Goal: Information Seeking & Learning: Find specific fact

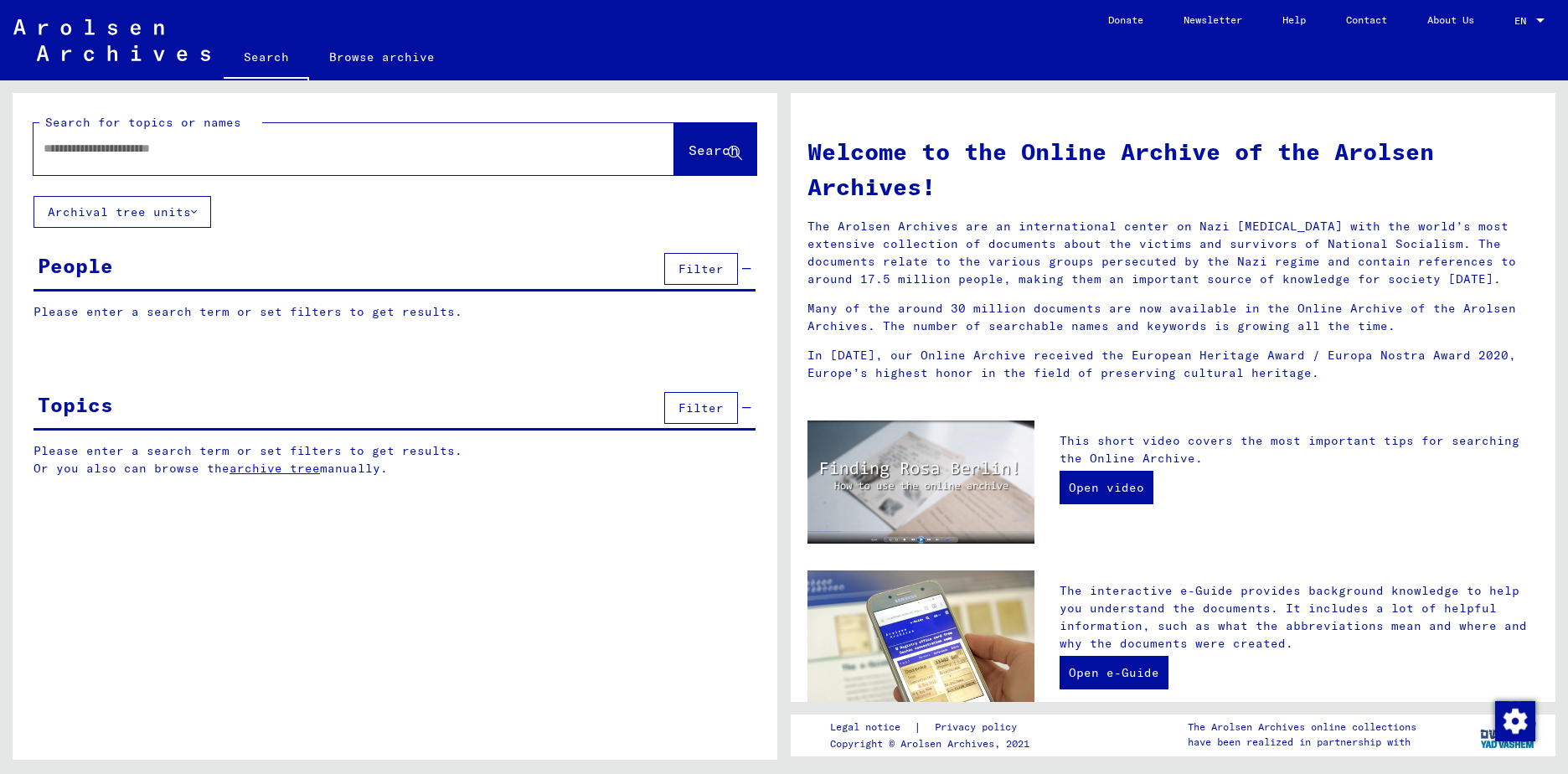
click at [1543, 20] on div at bounding box center [1540, 20] width 8 height 4
click at [1188, 95] on div at bounding box center [784, 387] width 1568 height 774
click at [1352, 20] on link "Contact" at bounding box center [1366, 20] width 81 height 40
click at [673, 267] on button "Filter" at bounding box center [700, 269] width 74 height 32
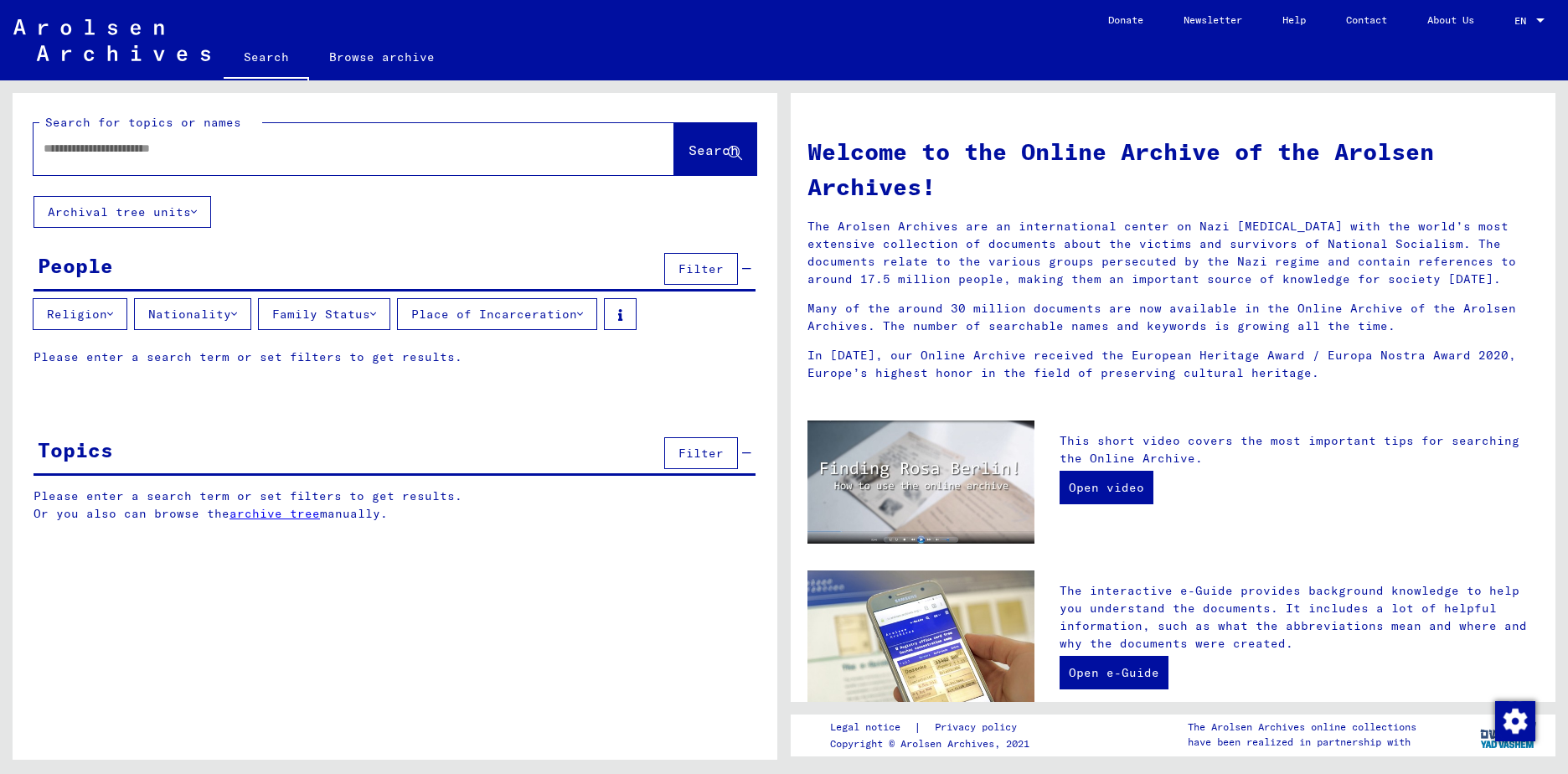
click at [113, 316] on icon at bounding box center [110, 314] width 6 height 12
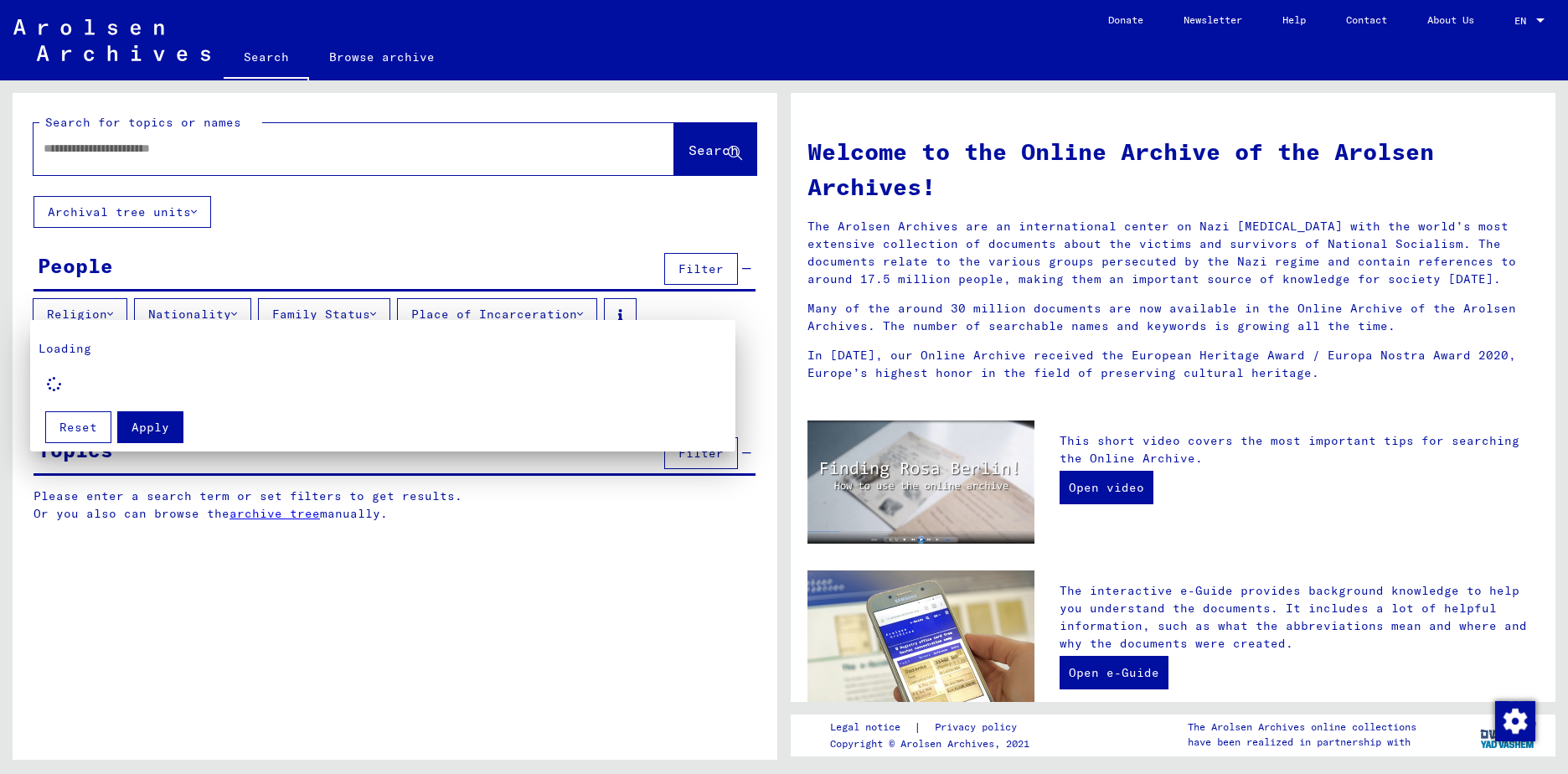
click at [187, 539] on div at bounding box center [784, 387] width 1568 height 774
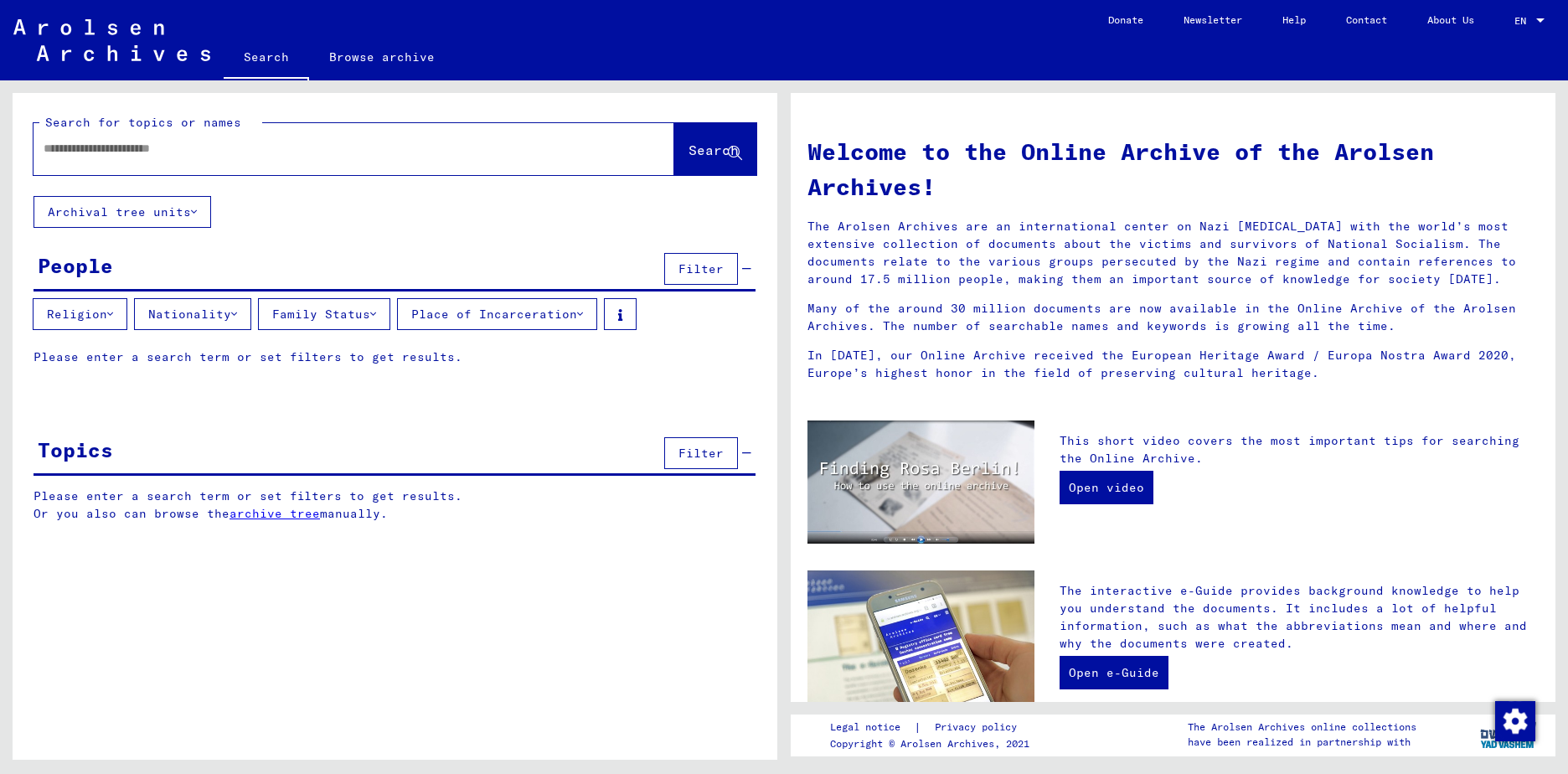
click at [237, 317] on button "Nationality" at bounding box center [193, 314] width 117 height 32
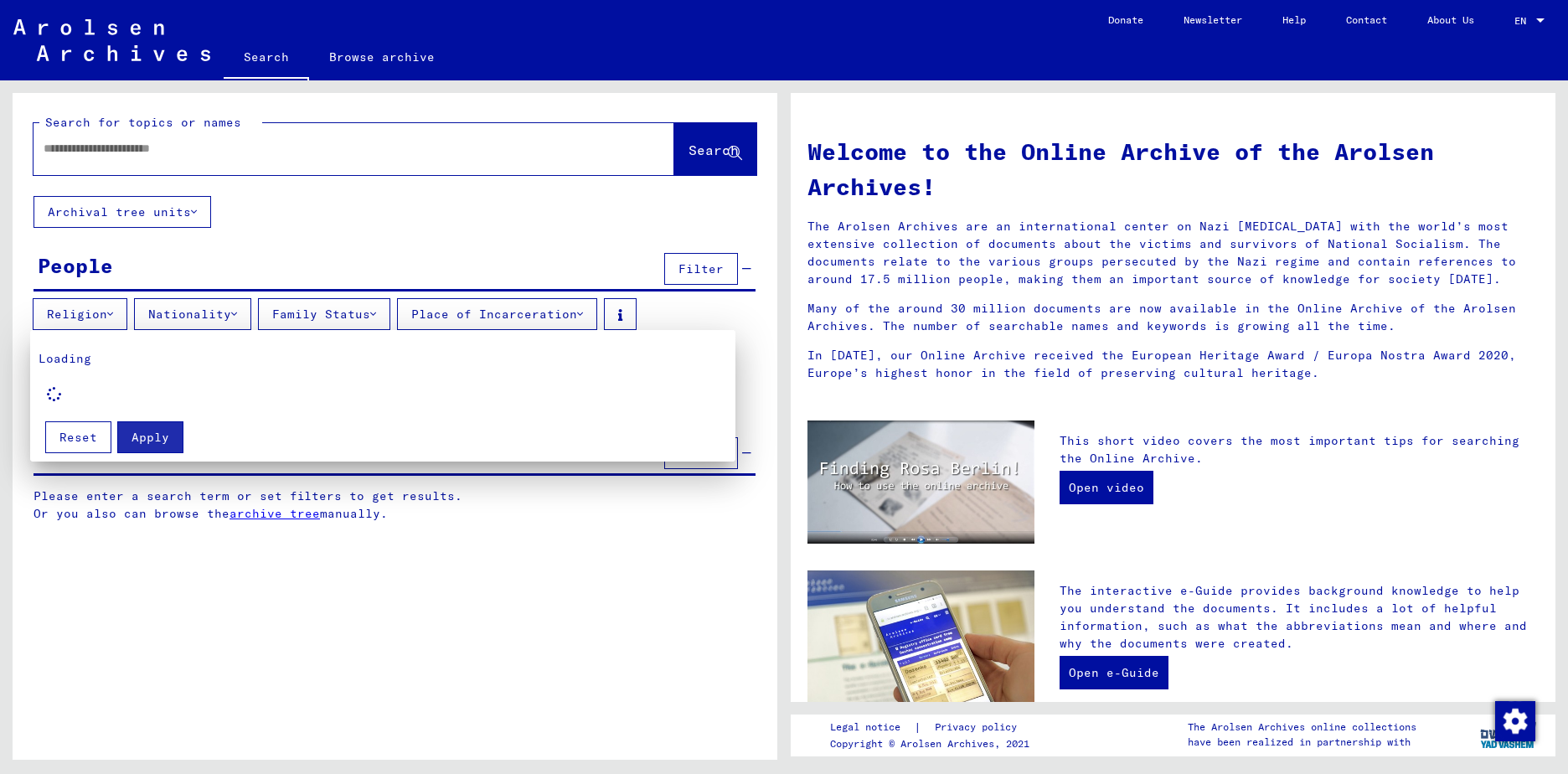
click at [239, 317] on div at bounding box center [784, 387] width 1568 height 774
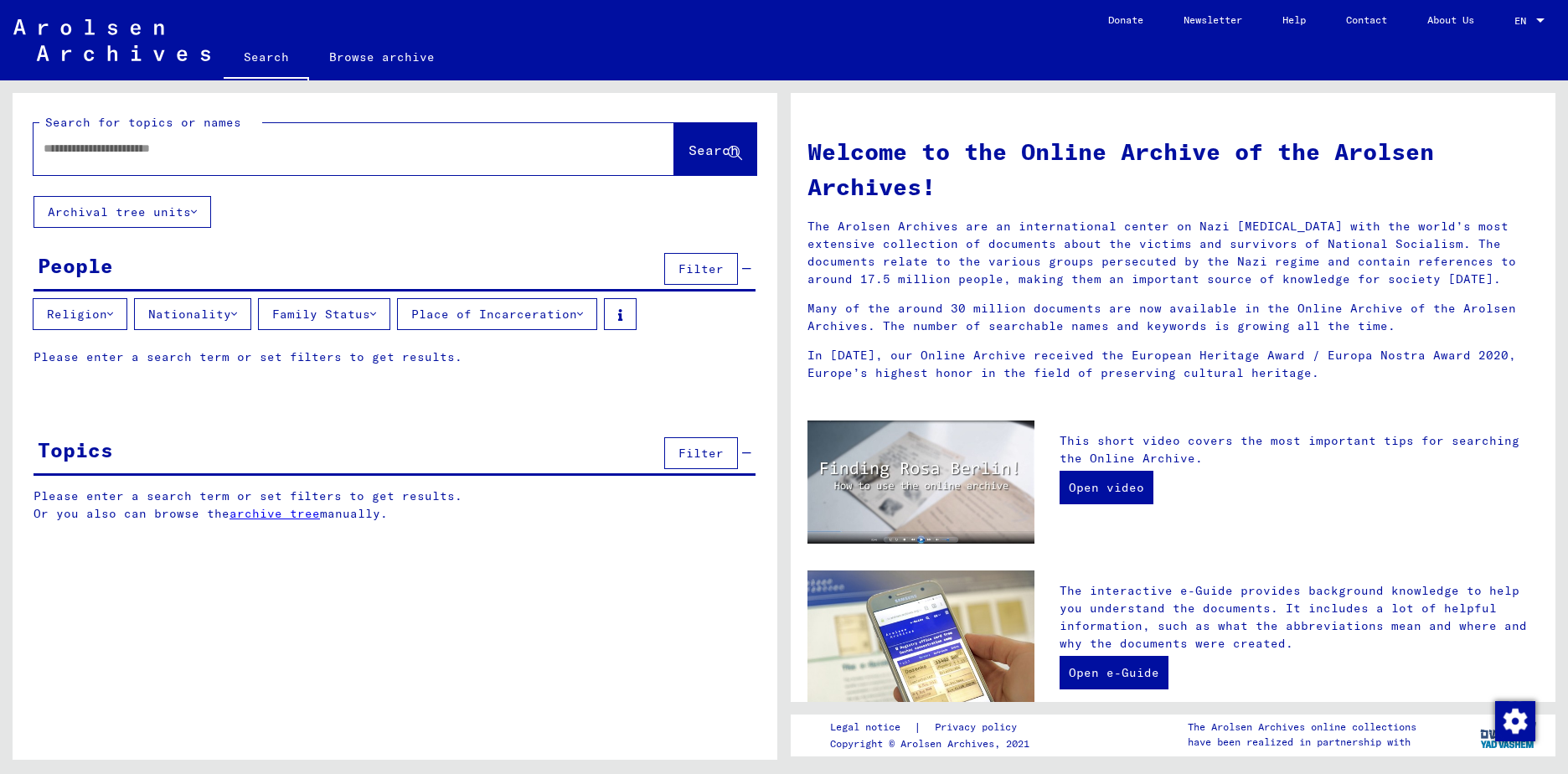
click at [684, 269] on span "Filter" at bounding box center [700, 268] width 45 height 15
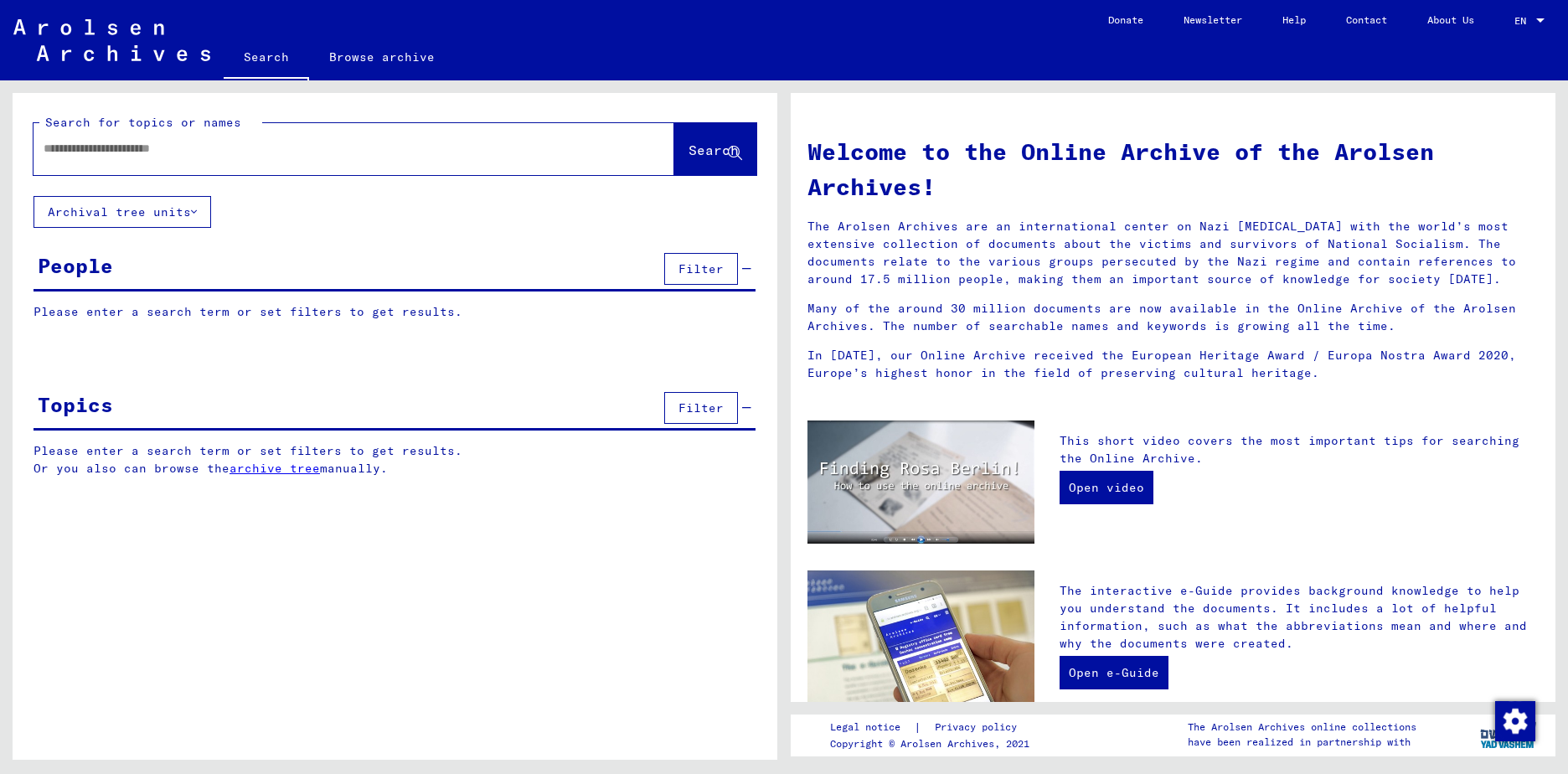
click at [701, 264] on span "Filter" at bounding box center [700, 268] width 45 height 15
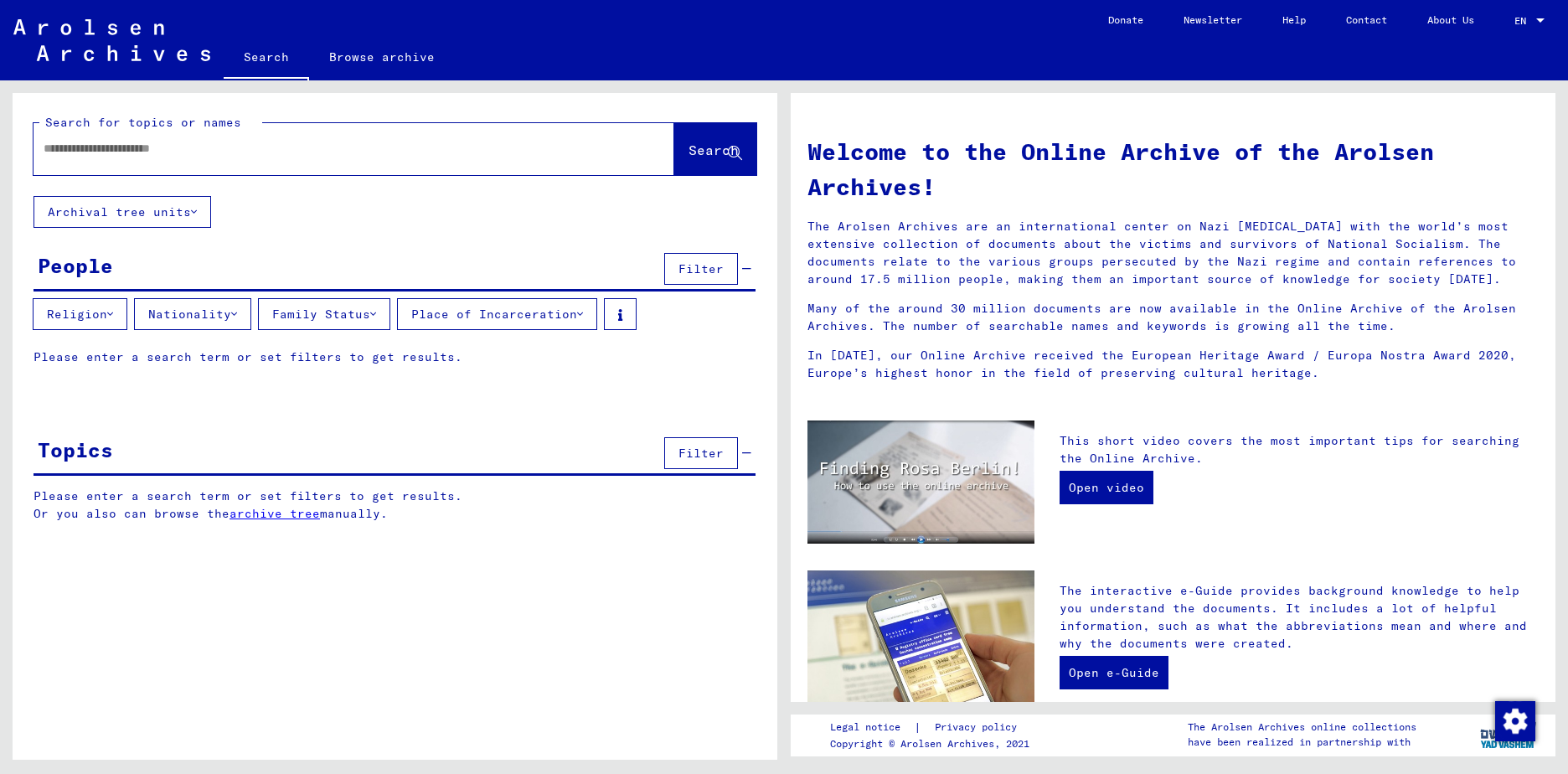
click at [376, 312] on icon at bounding box center [372, 314] width 6 height 12
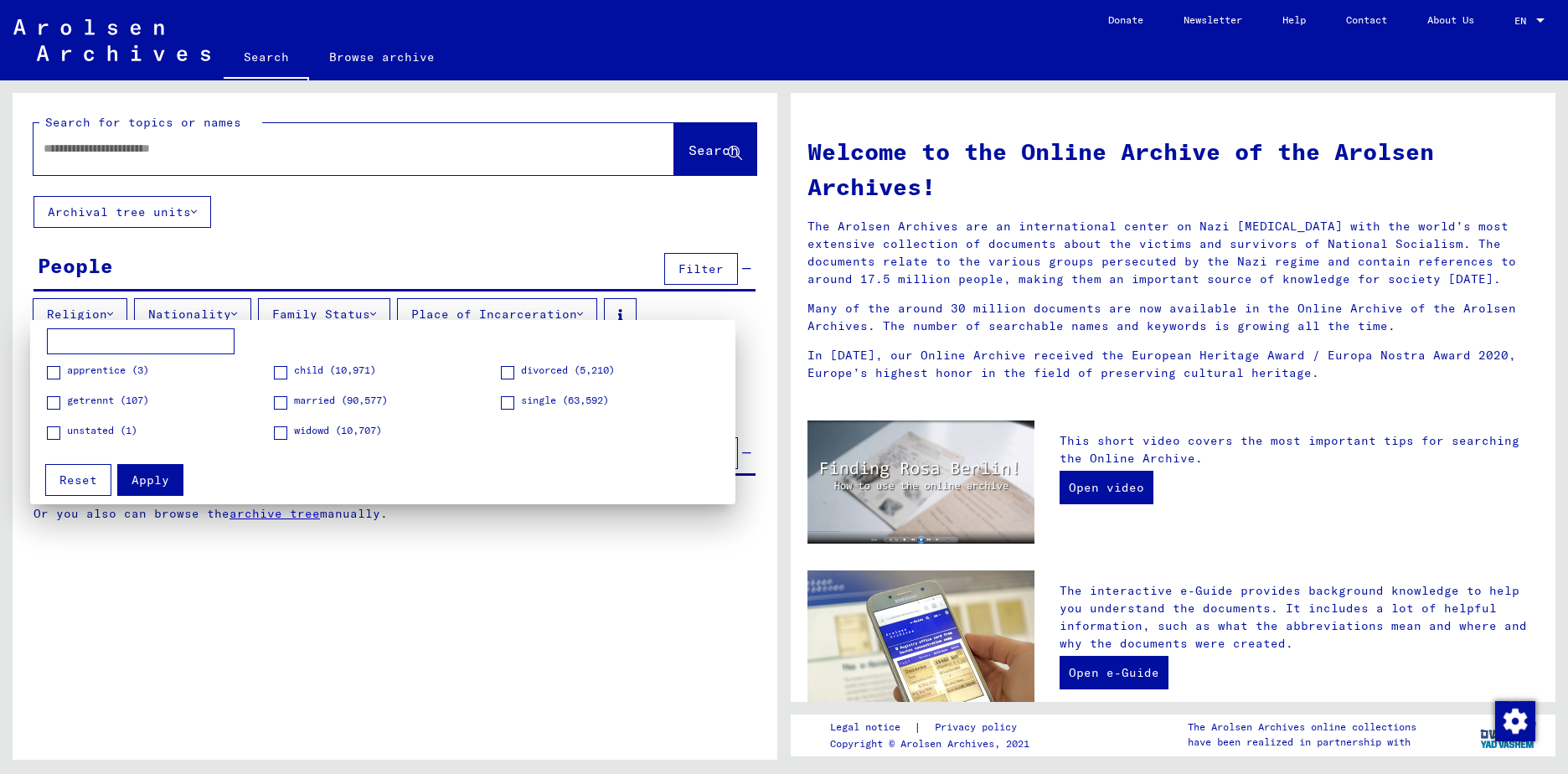
click at [383, 312] on div at bounding box center [784, 387] width 1568 height 774
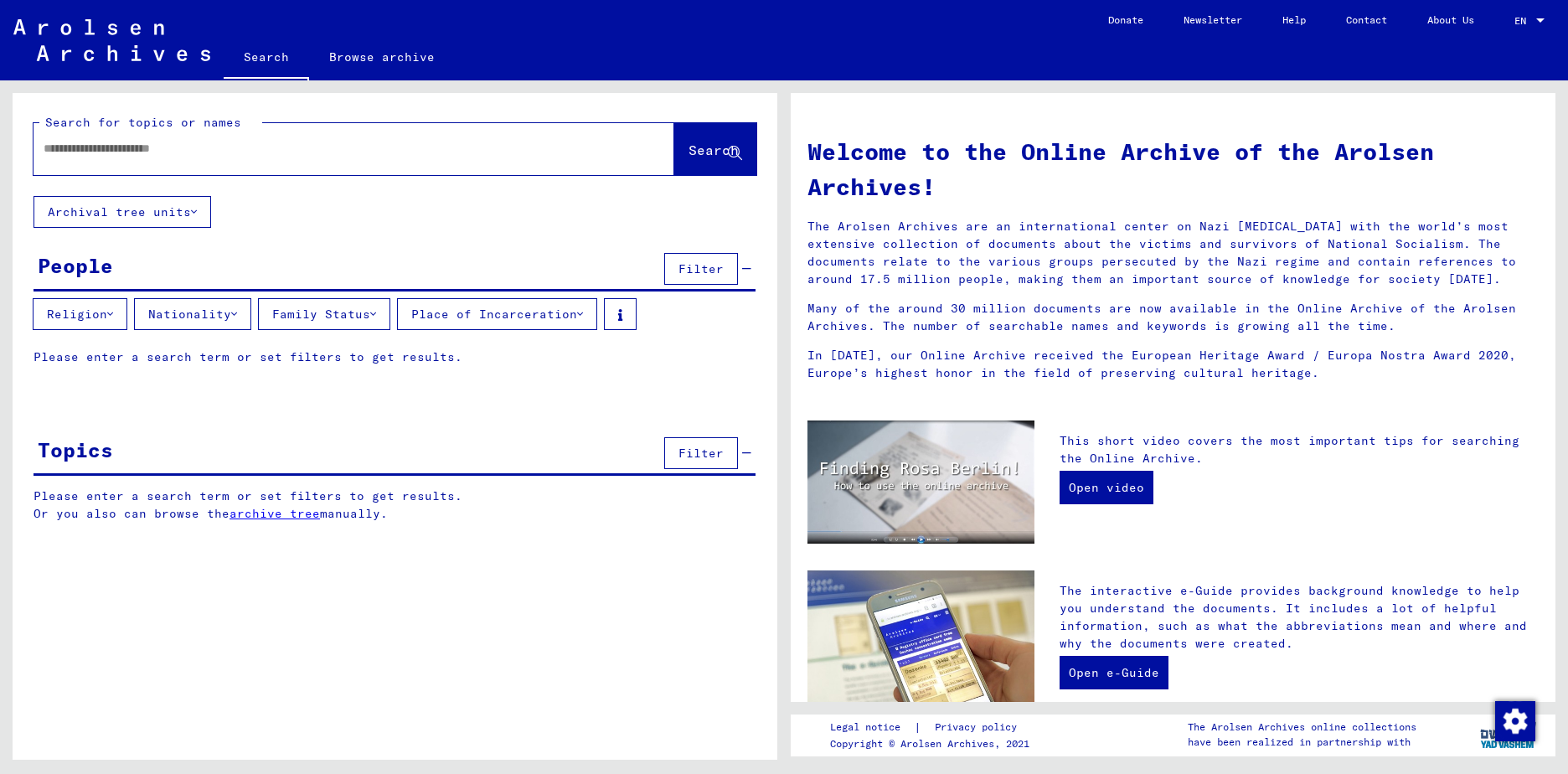
click at [541, 316] on button "Place of Incarceration" at bounding box center [497, 314] width 200 height 32
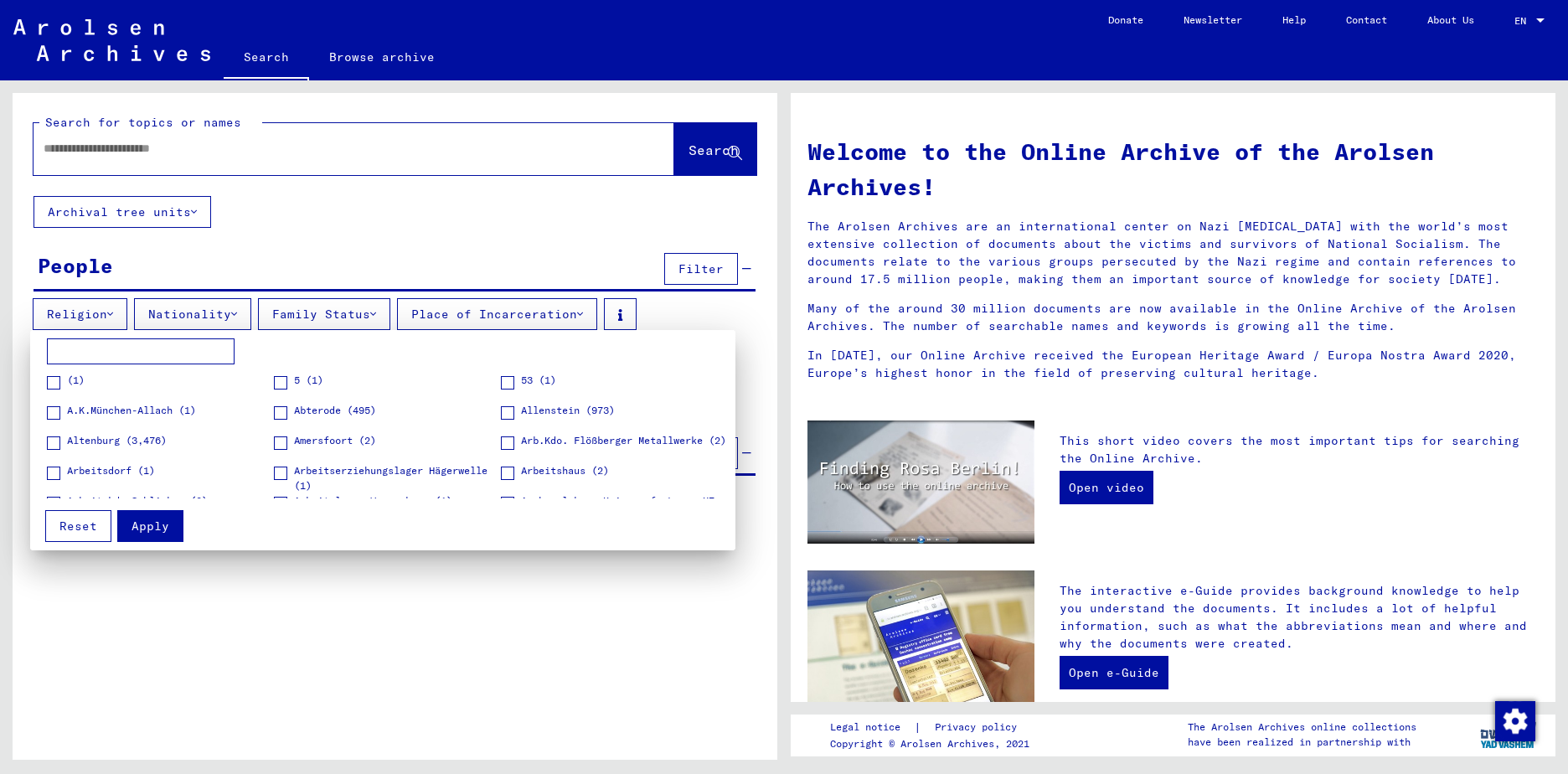
click at [590, 313] on div at bounding box center [784, 387] width 1568 height 774
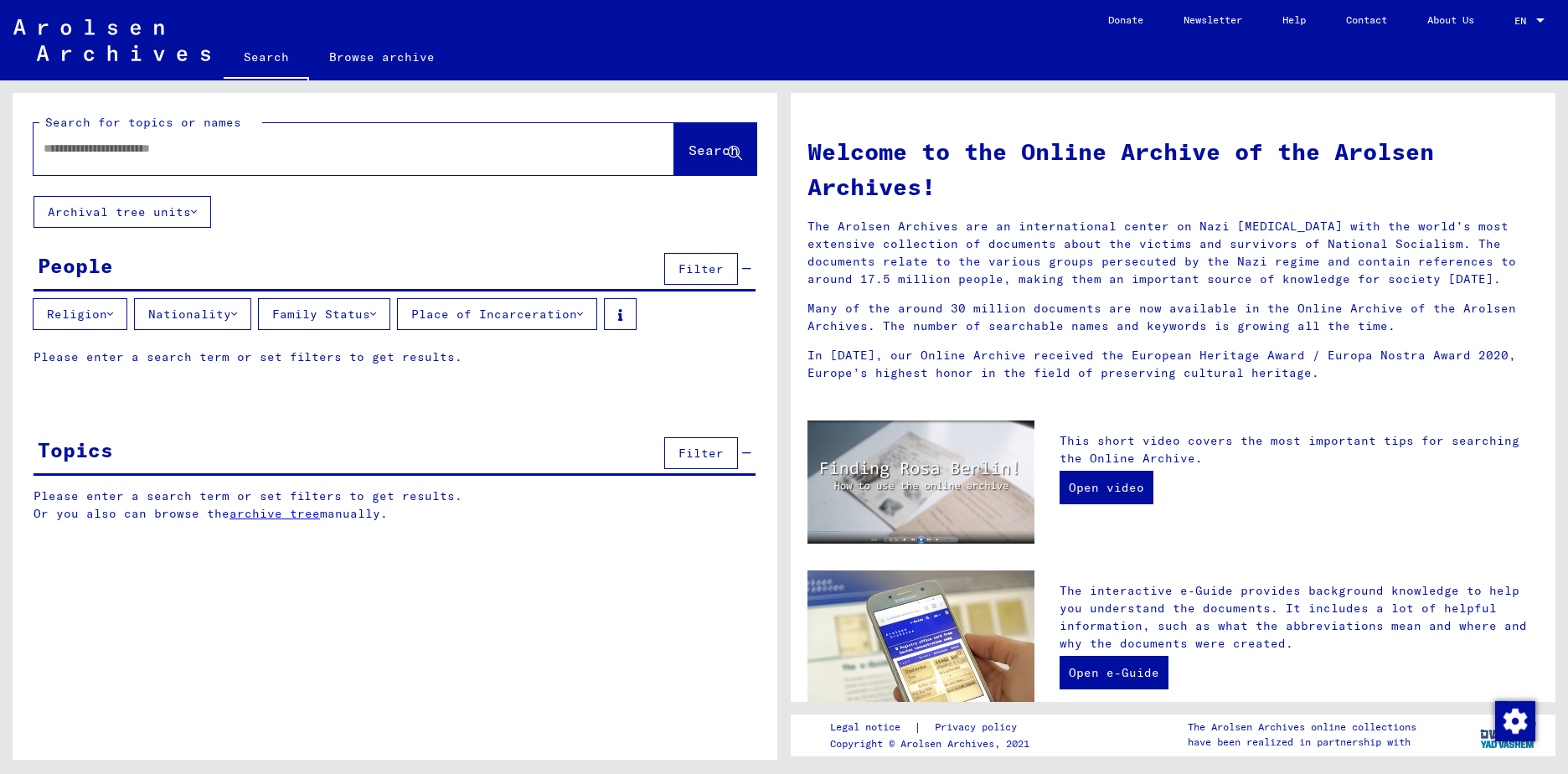
click at [583, 312] on icon at bounding box center [580, 314] width 6 height 12
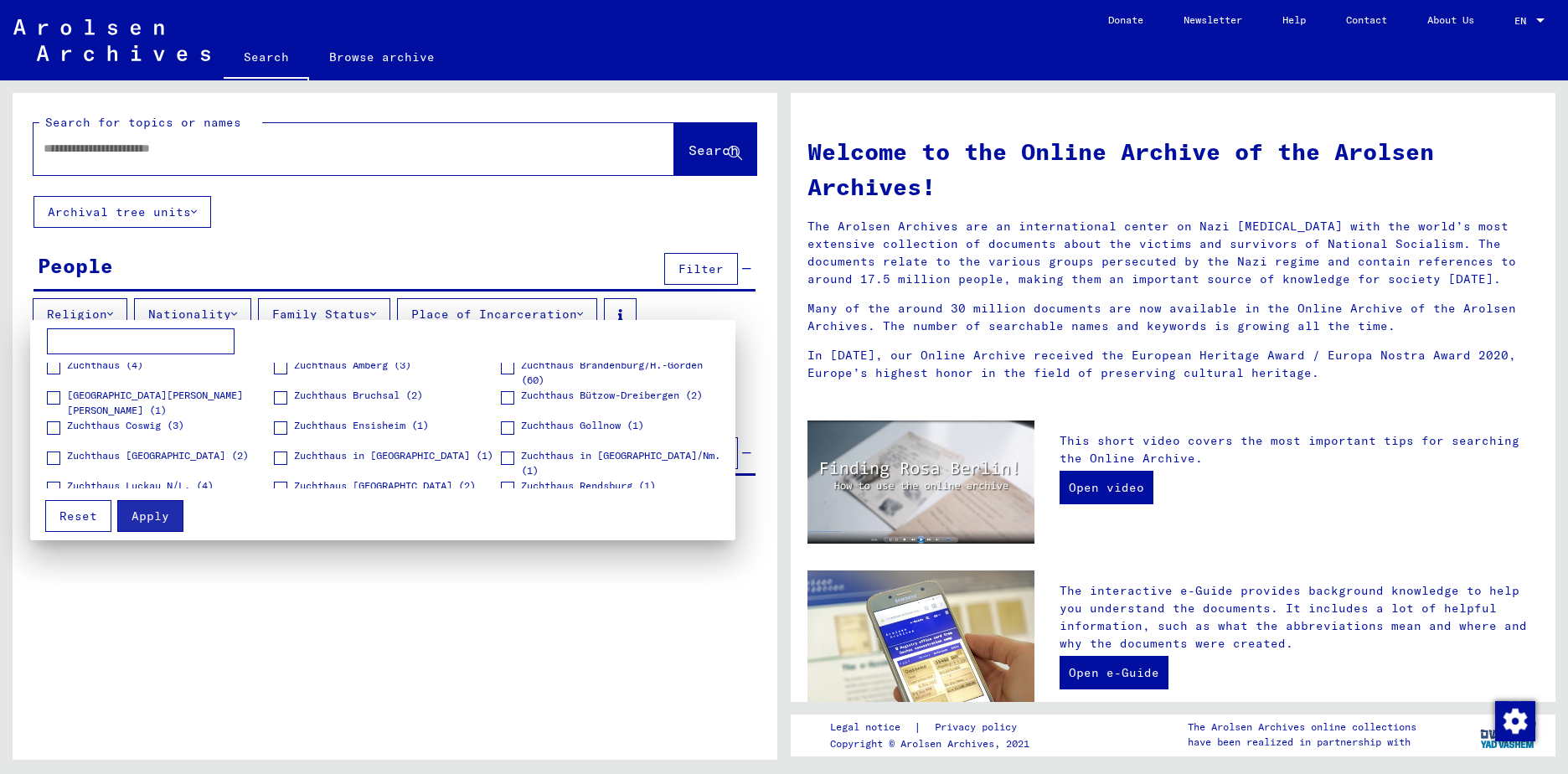
scroll to position [5149, 0]
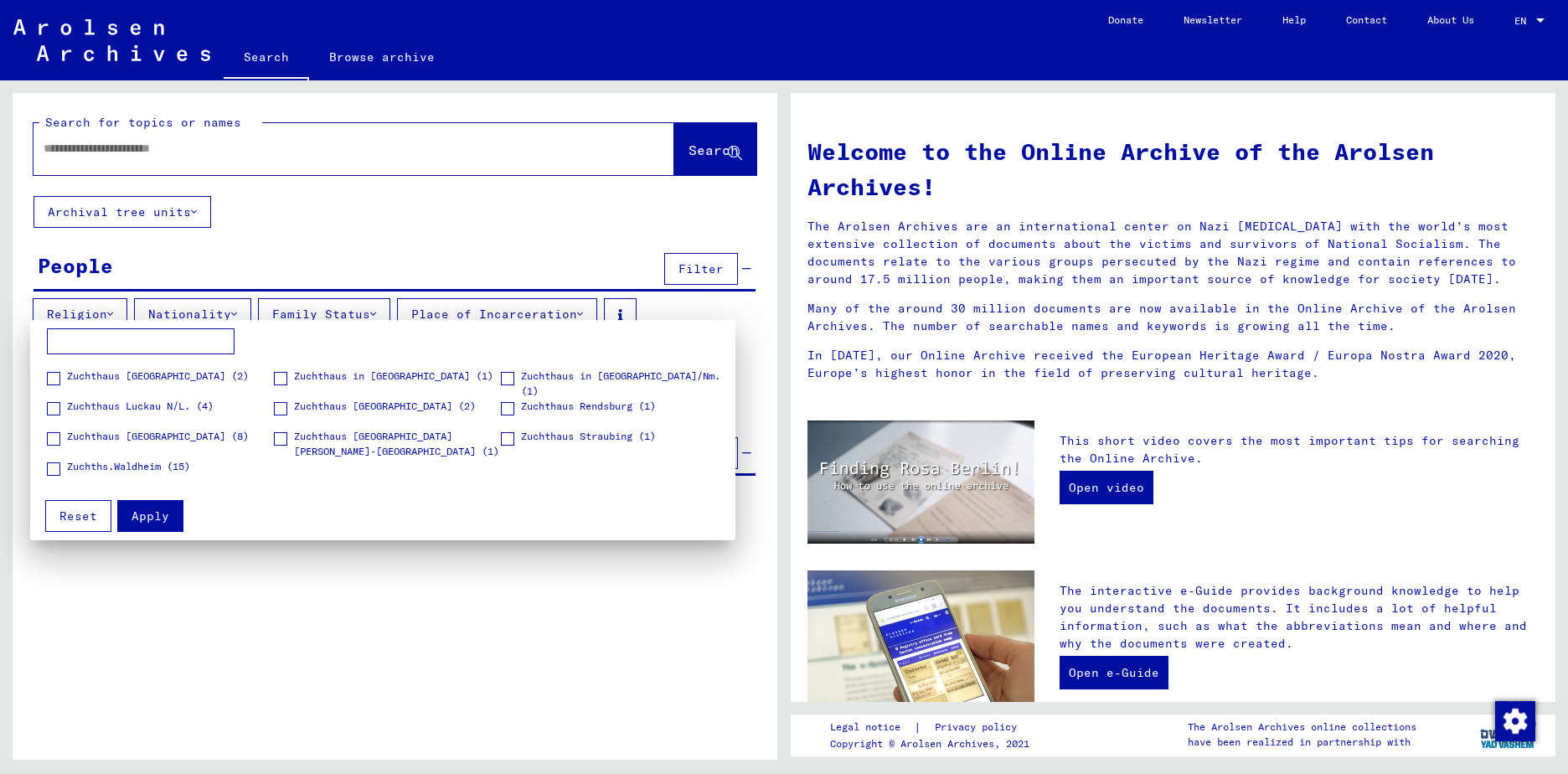
click at [439, 614] on div at bounding box center [784, 387] width 1568 height 774
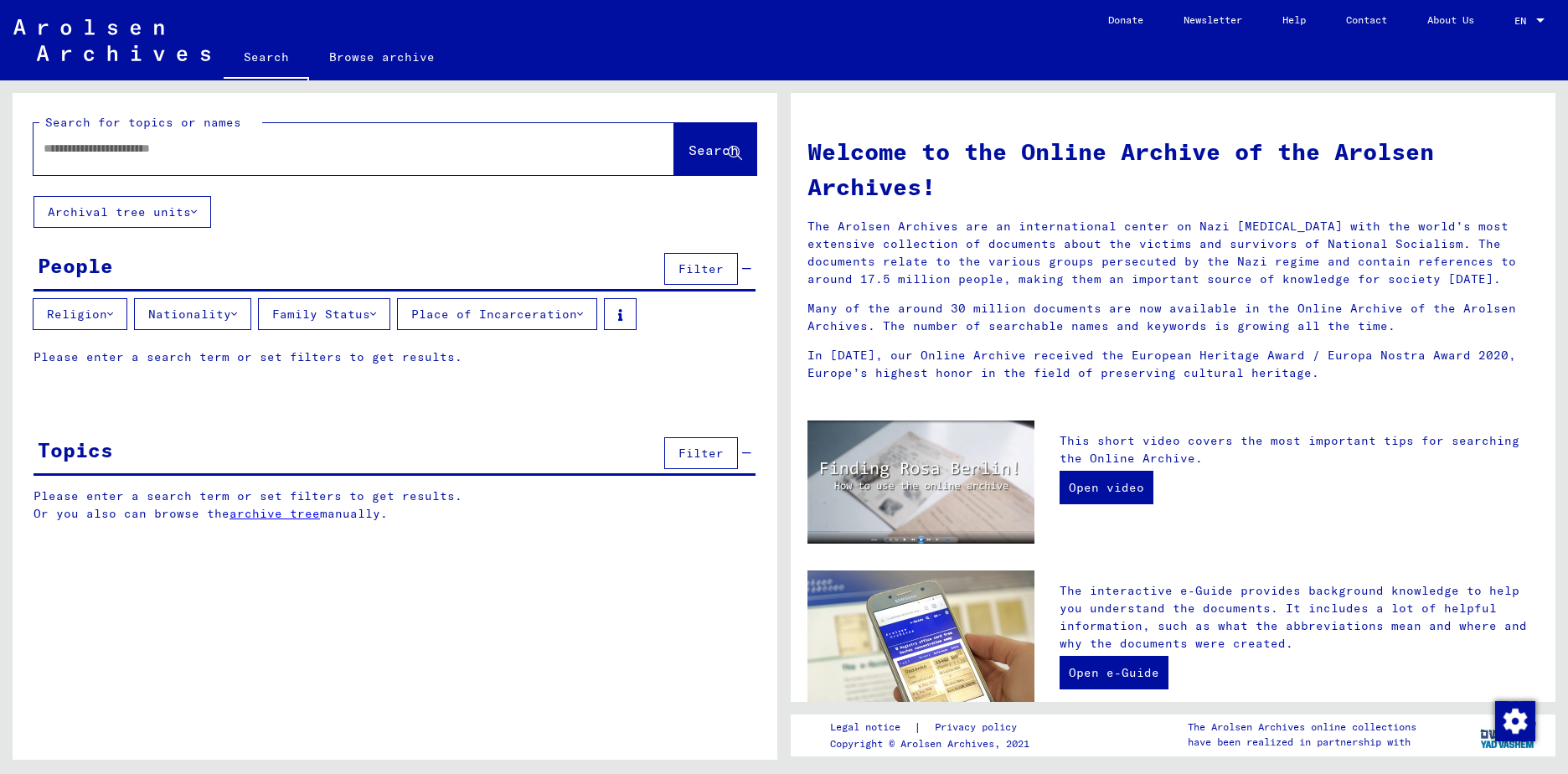
click at [229, 282] on div "People Filter" at bounding box center [395, 270] width 722 height 43
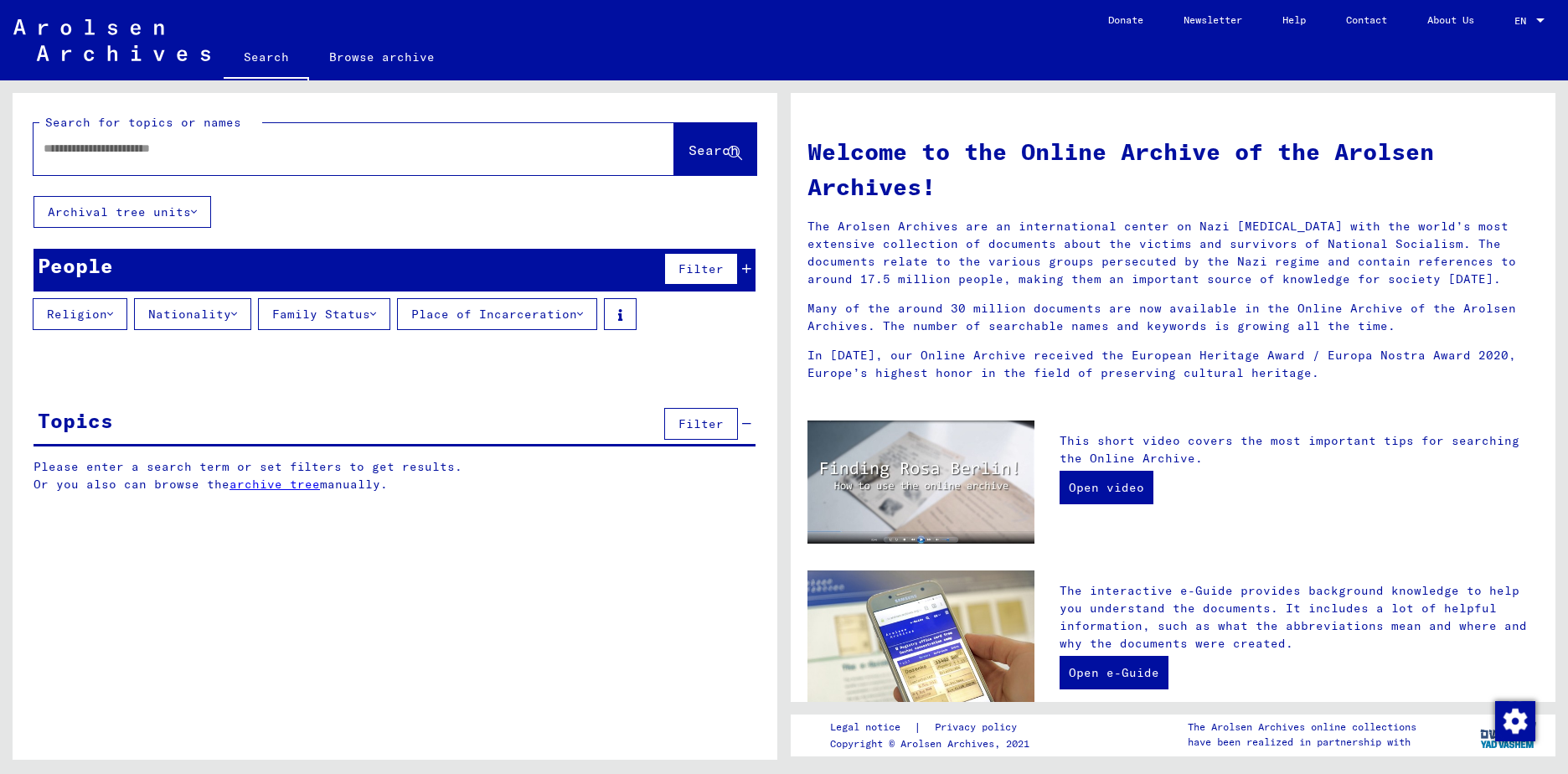
click at [167, 163] on div at bounding box center [329, 148] width 590 height 37
click at [180, 150] on input "text" at bounding box center [333, 148] width 580 height 18
type input "*******"
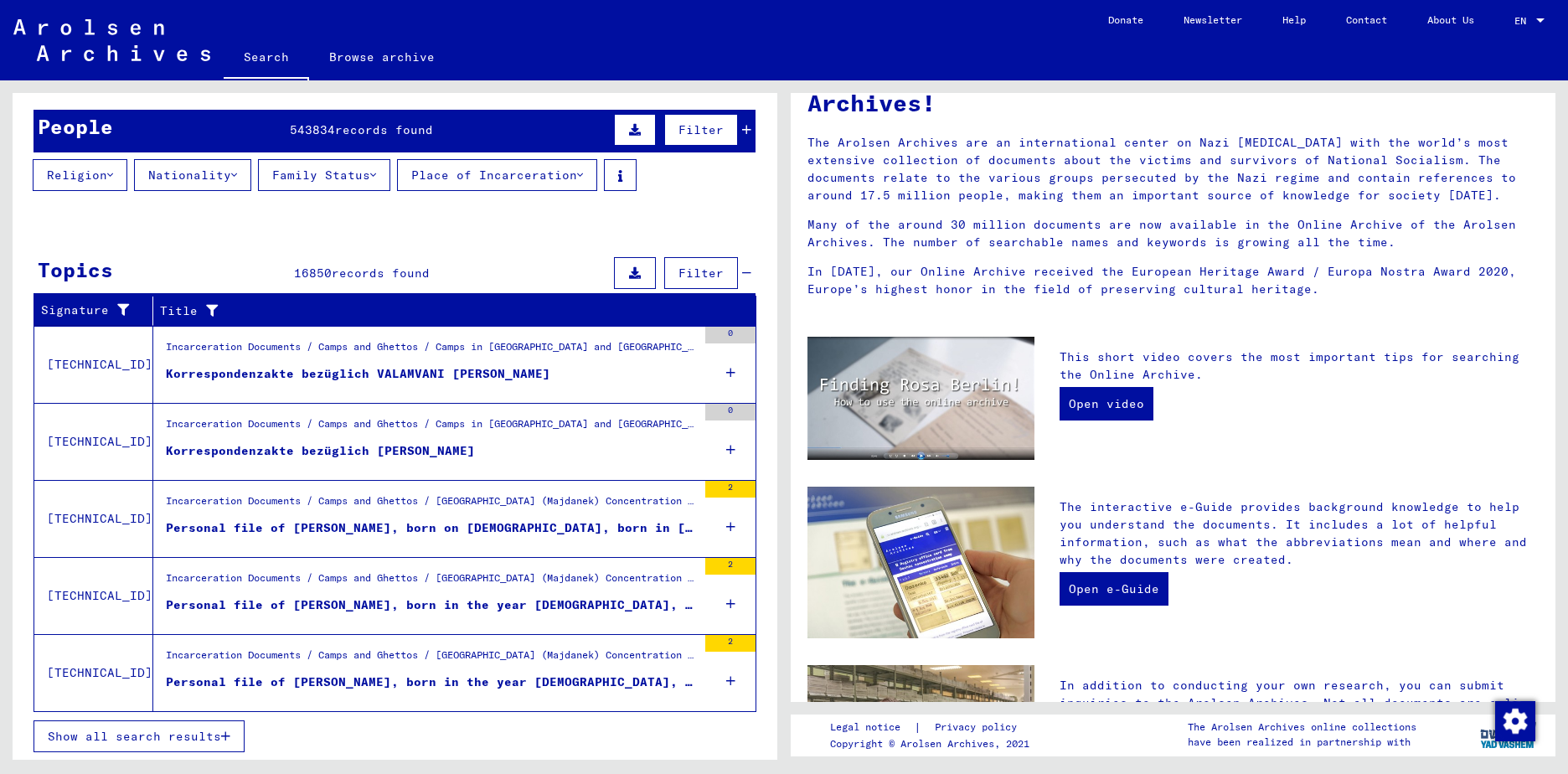
scroll to position [140, 0]
